Goal: Task Accomplishment & Management: Manage account settings

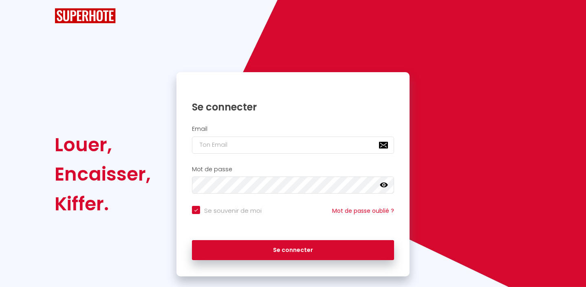
checkbox input "true"
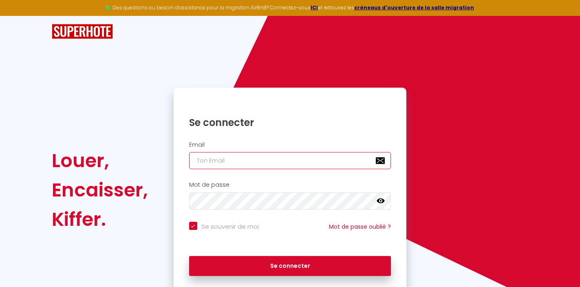
type input "[EMAIL_ADDRESS][DOMAIN_NAME]"
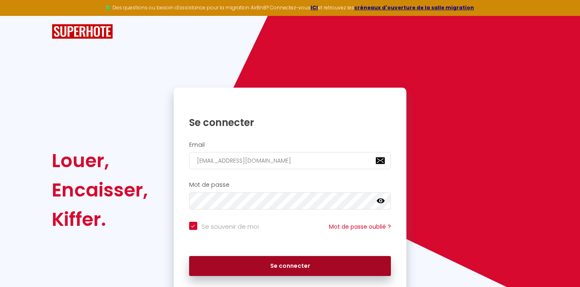
click at [291, 273] on button "Se connecter" at bounding box center [290, 266] width 202 height 20
checkbox input "true"
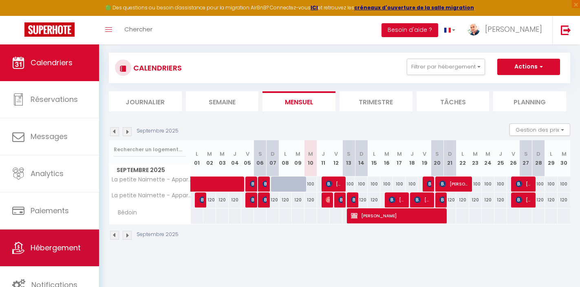
scroll to position [24, 0]
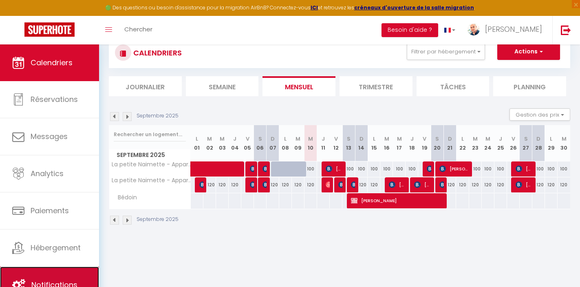
click at [62, 271] on link "Notifications" at bounding box center [49, 285] width 99 height 37
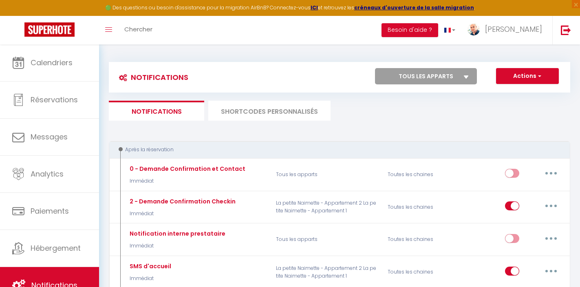
click at [264, 108] on li "SHORTCODES PERSONNALISÉS" at bounding box center [269, 111] width 122 height 20
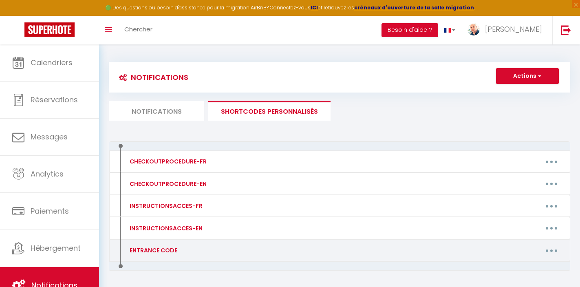
click at [551, 249] on button "button" at bounding box center [551, 250] width 23 height 13
click at [517, 271] on link "Editer" at bounding box center [530, 269] width 60 height 14
type input "ENTRANCE CODE"
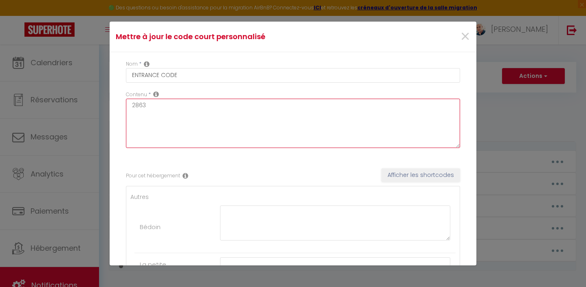
drag, startPoint x: 158, startPoint y: 107, endPoint x: 104, endPoint y: 98, distance: 55.4
click at [104, 99] on div "Mettre à jour le code court personnalisé × Nom * ENTRANCE CODE Contenu * 2863 P…" at bounding box center [293, 143] width 586 height 287
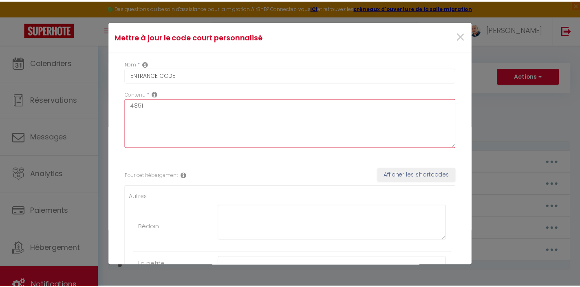
scroll to position [159, 0]
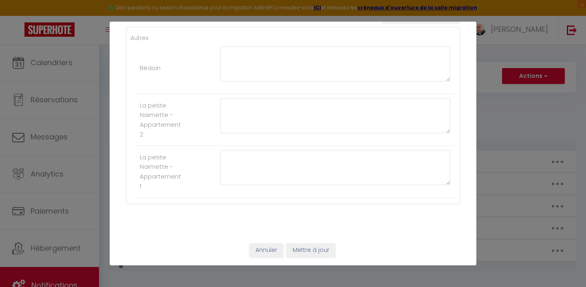
type textarea "4851"
click at [311, 254] on button "Mettre à jour" at bounding box center [311, 250] width 49 height 14
